Goal: Task Accomplishment & Management: Manage account settings

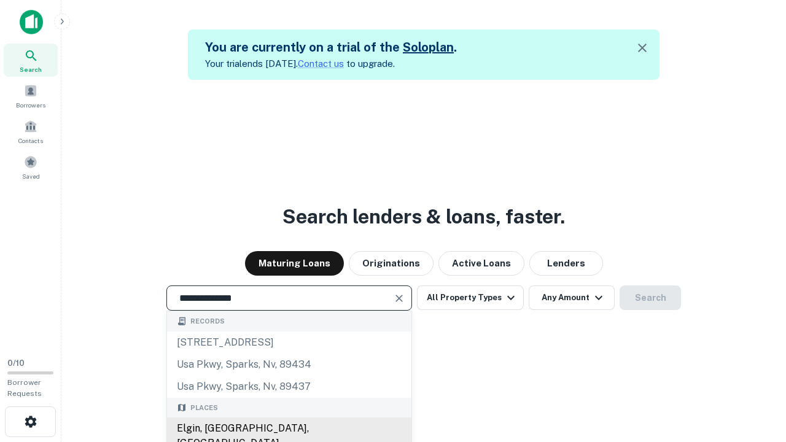
click at [289, 429] on div "Elgin, IL, USA" at bounding box center [289, 436] width 244 height 37
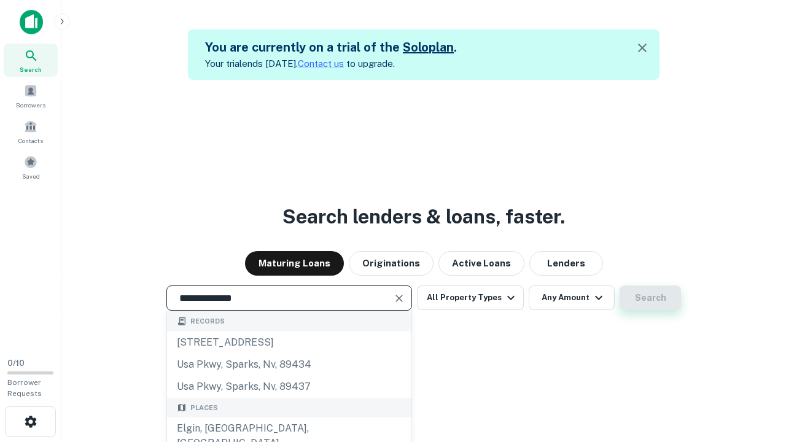
type input "**********"
click at [651, 298] on button "Search" at bounding box center [650, 298] width 61 height 25
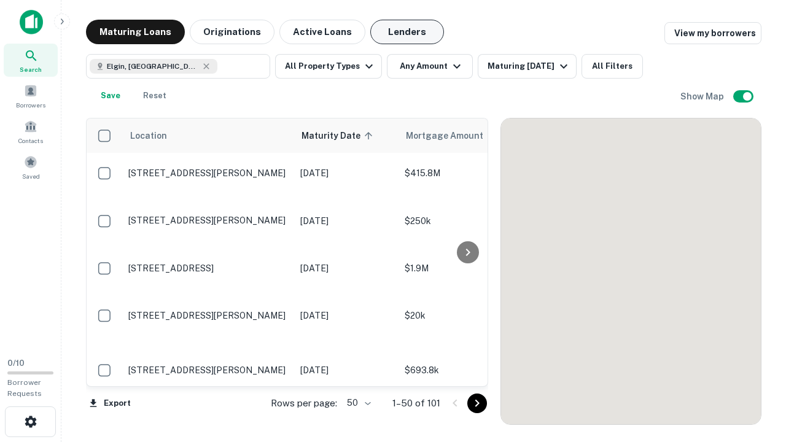
click at [407, 32] on button "Lenders" at bounding box center [407, 32] width 74 height 25
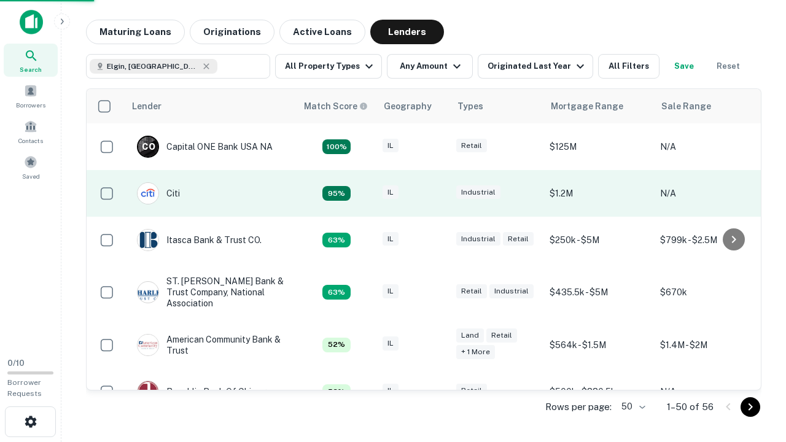
click at [436, 194] on div "IL" at bounding box center [413, 194] width 61 height 17
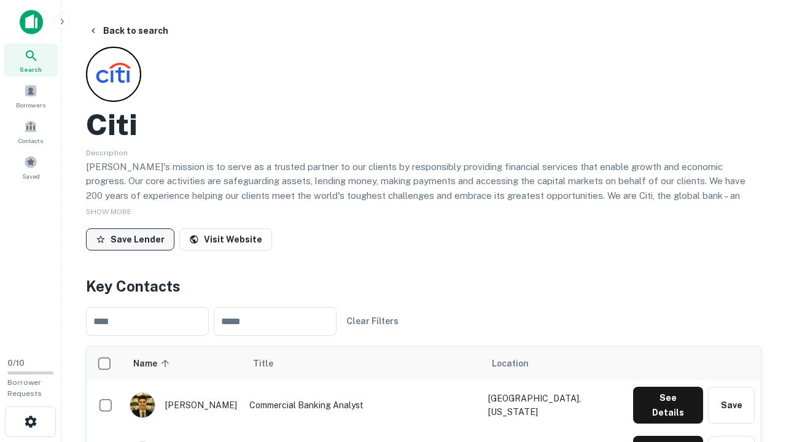
click at [130, 239] on button "Save Lender" at bounding box center [130, 240] width 88 height 22
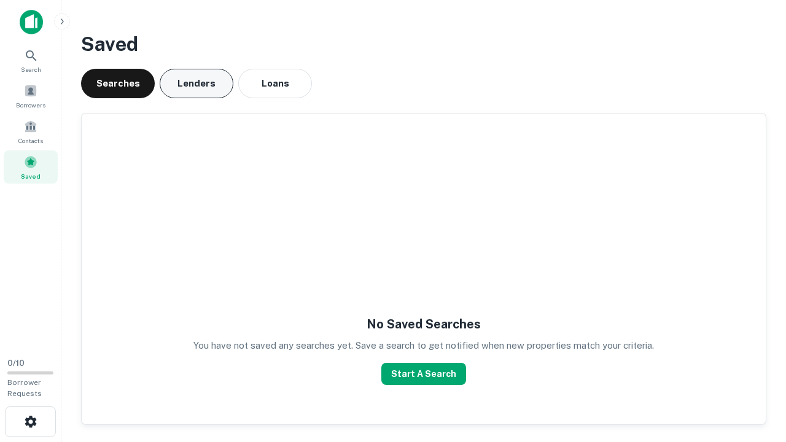
click at [197, 84] on button "Lenders" at bounding box center [197, 83] width 74 height 29
